Goal: Task Accomplishment & Management: Manage account settings

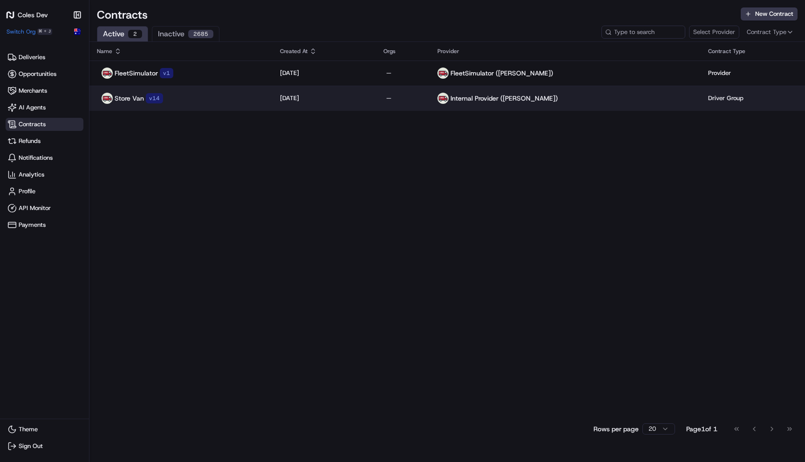
click at [200, 100] on div "Store Van v 14" at bounding box center [181, 98] width 168 height 11
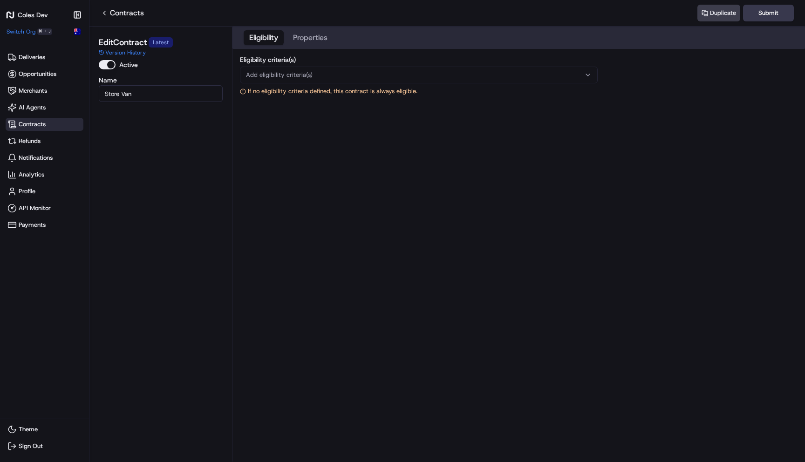
click at [334, 38] on div "Eligibility Properties" at bounding box center [518, 38] width 573 height 22
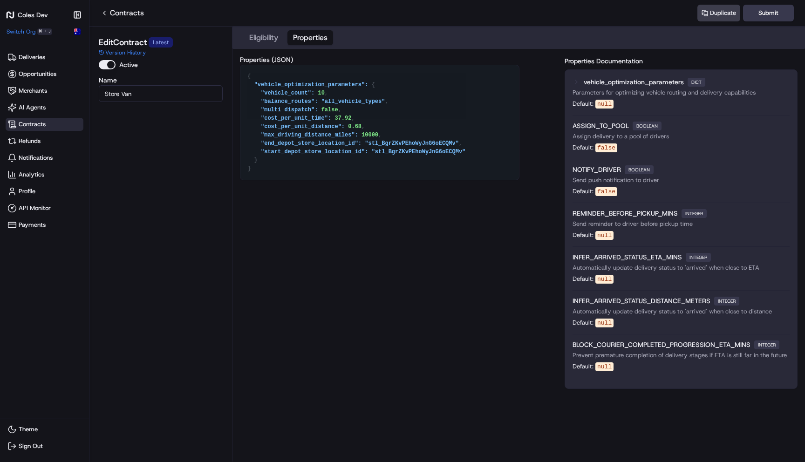
click at [305, 38] on button "Properties" at bounding box center [310, 37] width 46 height 15
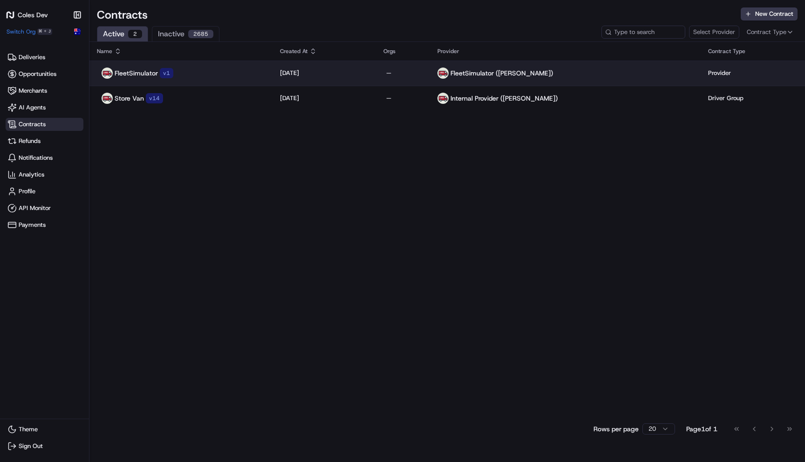
click at [143, 72] on p "FleetSimulator" at bounding box center [136, 72] width 43 height 9
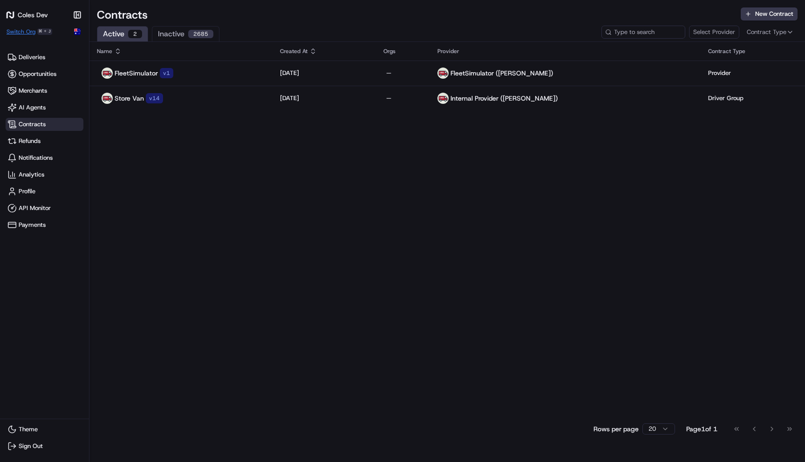
click at [27, 29] on span "Switch Org" at bounding box center [21, 31] width 29 height 7
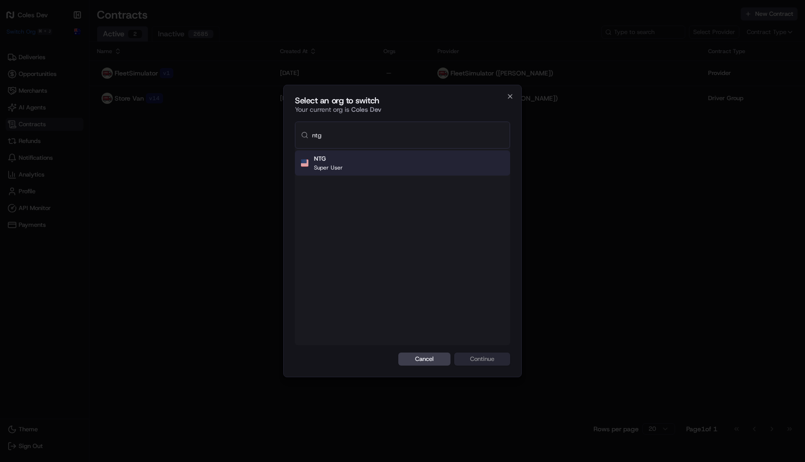
type input "ntg"
click at [324, 164] on p "Super User" at bounding box center [328, 167] width 29 height 7
click at [501, 359] on button "Continue" at bounding box center [482, 359] width 56 height 13
